Goal: Task Accomplishment & Management: Use online tool/utility

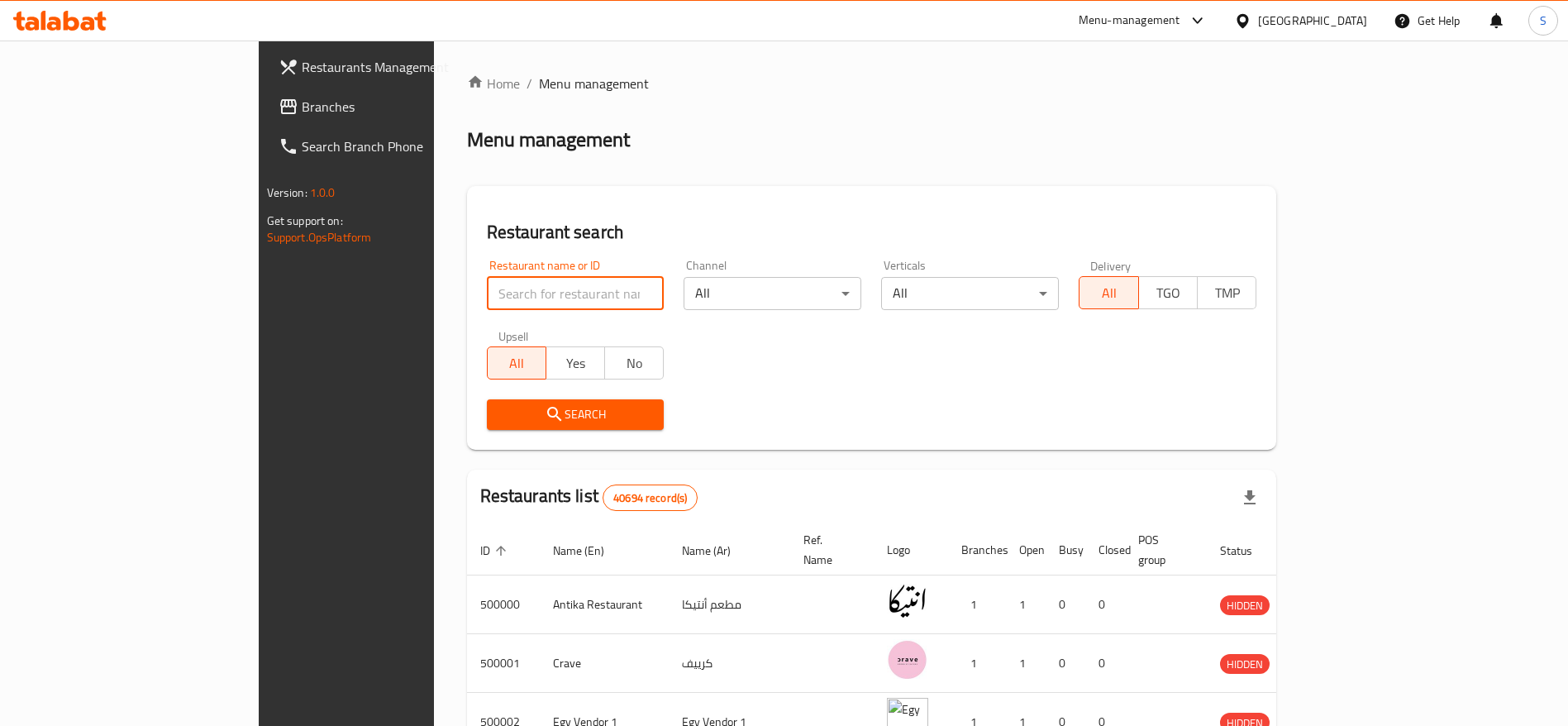
click at [494, 300] on input "search" at bounding box center [576, 294] width 178 height 33
paste input "502543"
type input "502543"
click button "Search" at bounding box center [576, 414] width 178 height 30
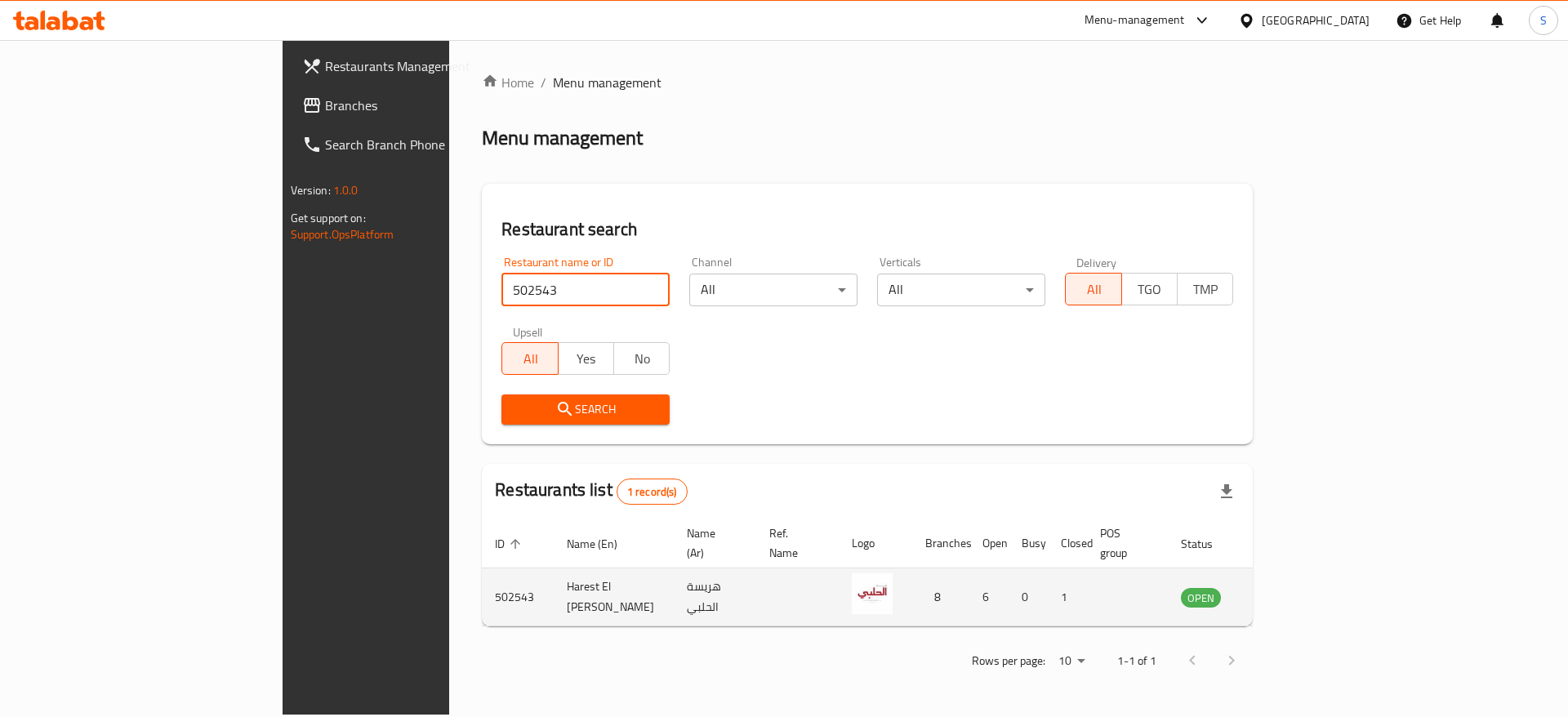
click at [1286, 592] on icon "enhanced table" at bounding box center [1276, 598] width 18 height 14
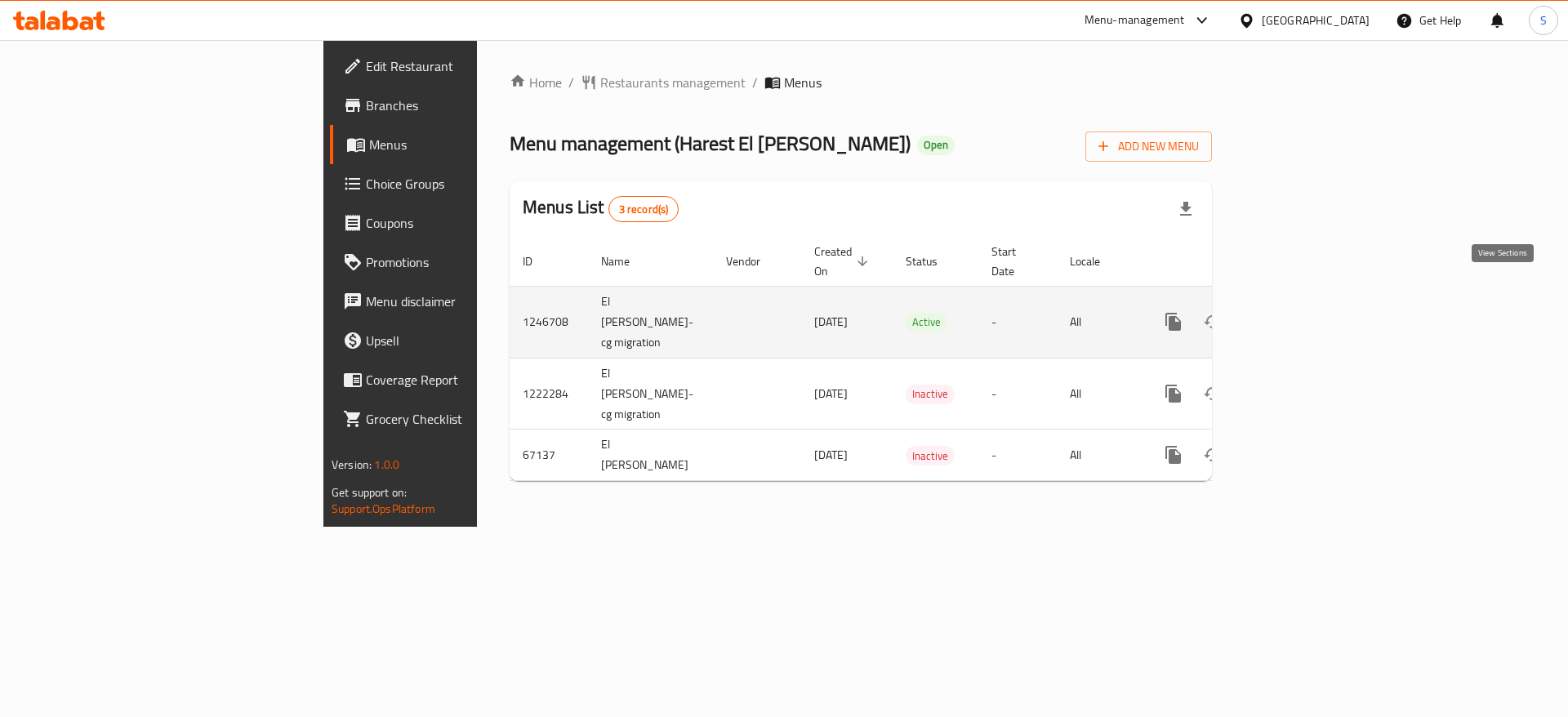
click at [1299, 315] on icon "enhanced table" at bounding box center [1291, 321] width 14 height 14
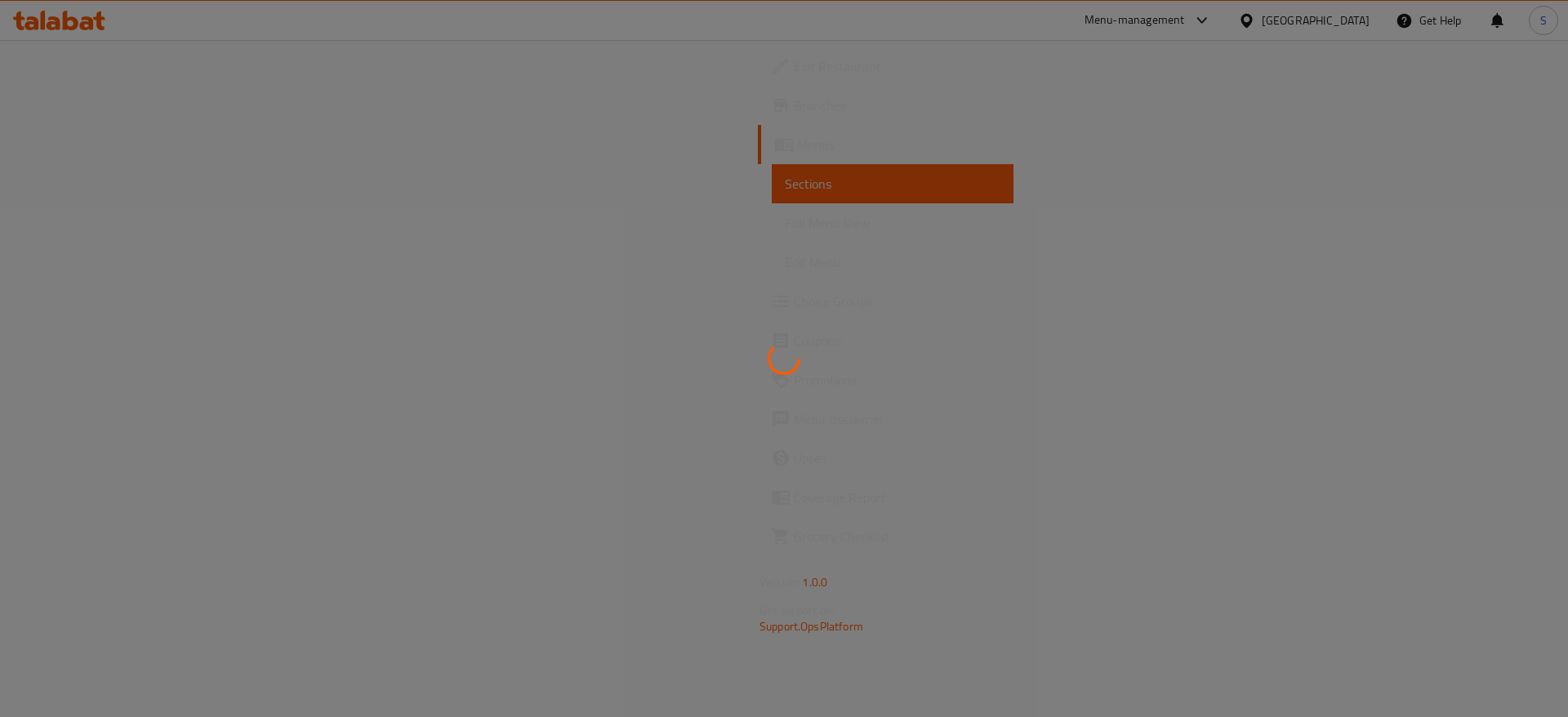
click at [146, 68] on div at bounding box center [784, 358] width 1568 height 717
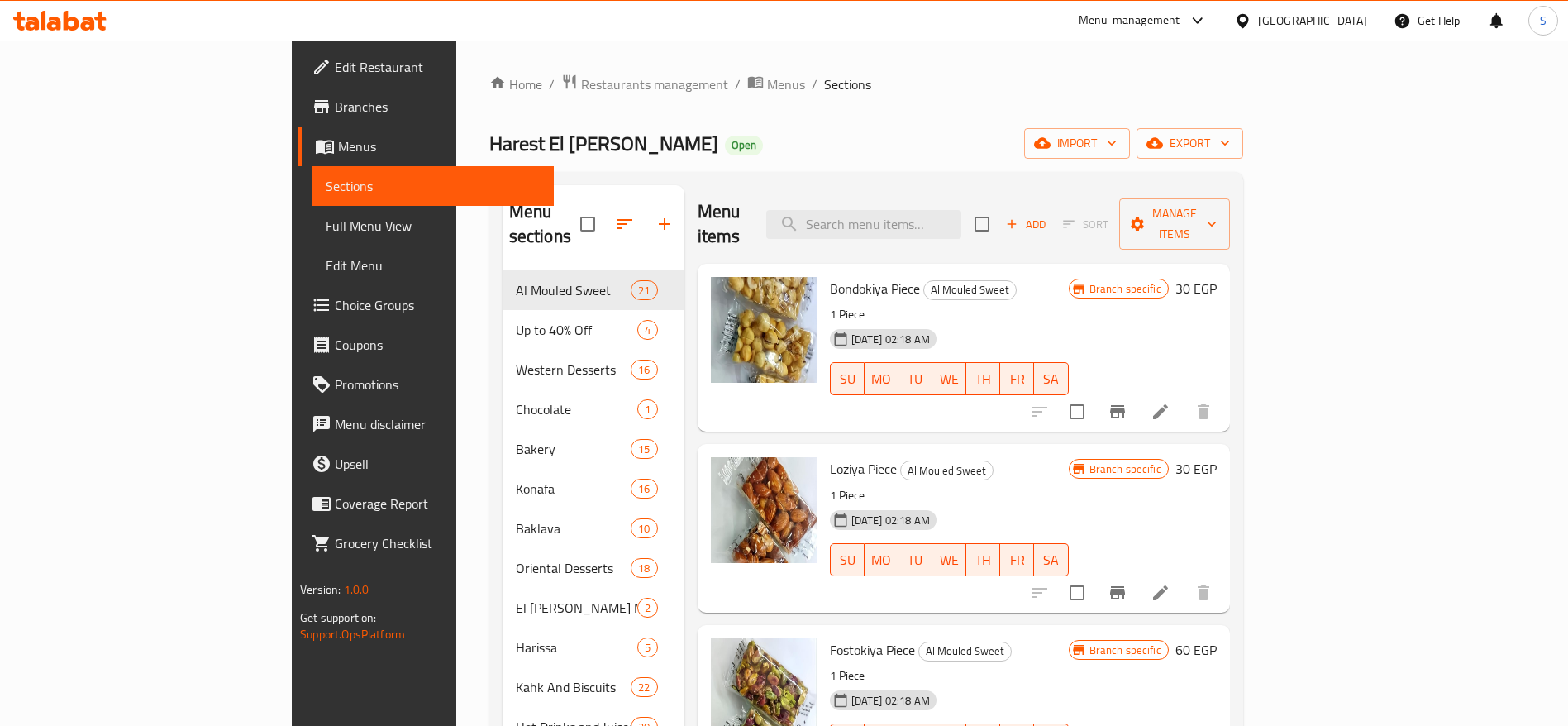
click at [335, 69] on span "Edit Restaurant" at bounding box center [438, 66] width 206 height 20
